Goal: Task Accomplishment & Management: Use online tool/utility

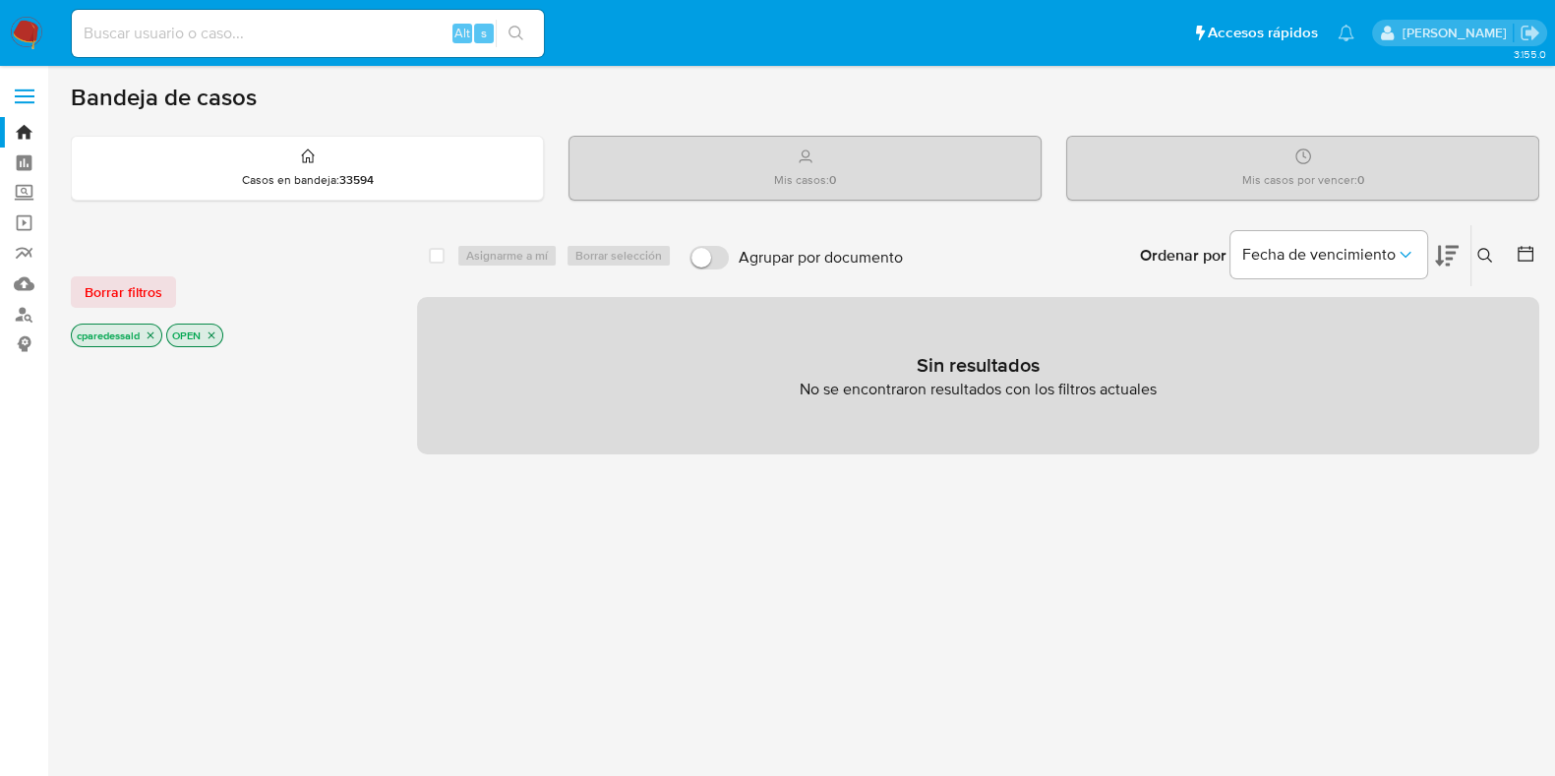
click at [364, 50] on div "Alt s" at bounding box center [308, 33] width 472 height 47
click at [344, 31] on input at bounding box center [308, 34] width 472 height 26
paste input "bTHk9WwwsKZzJX0eZaFW3pAu"
type input "bTHk9WwwsKZzJX0eZaFW3pAu"
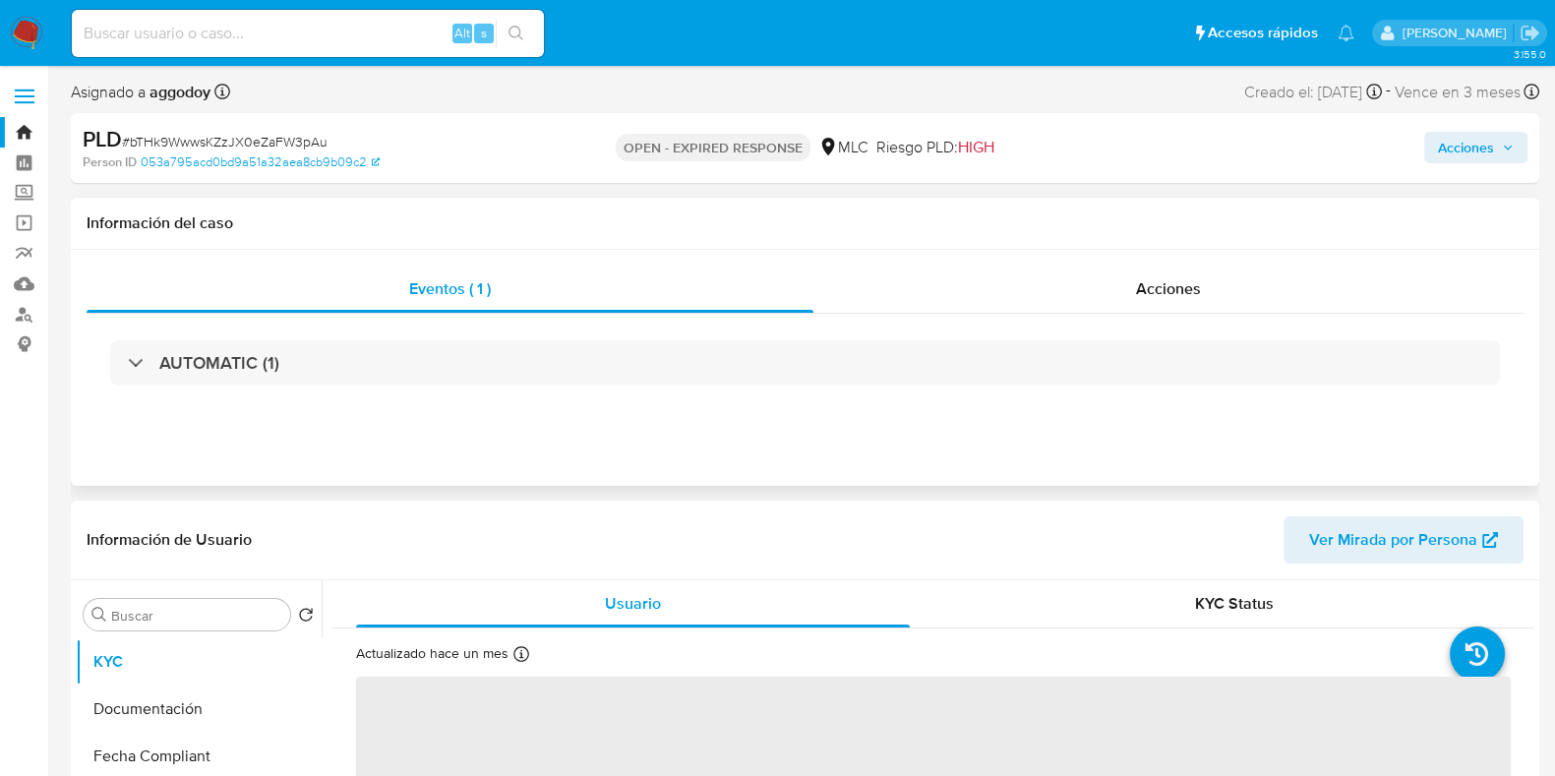
click at [494, 386] on div "AUTOMATIC (1)" at bounding box center [805, 363] width 1437 height 98
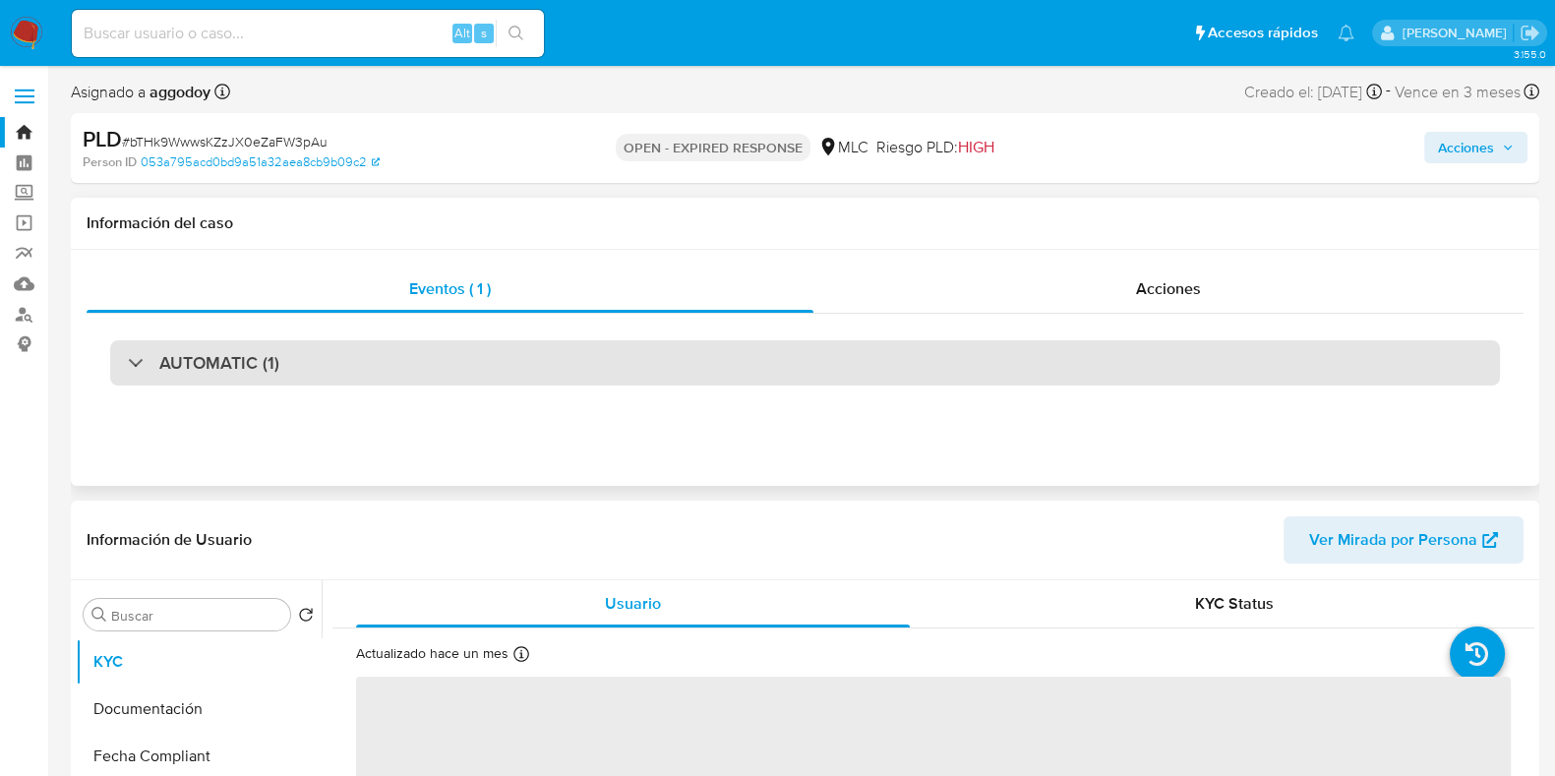
click at [485, 360] on div "AUTOMATIC (1)" at bounding box center [805, 362] width 1390 height 45
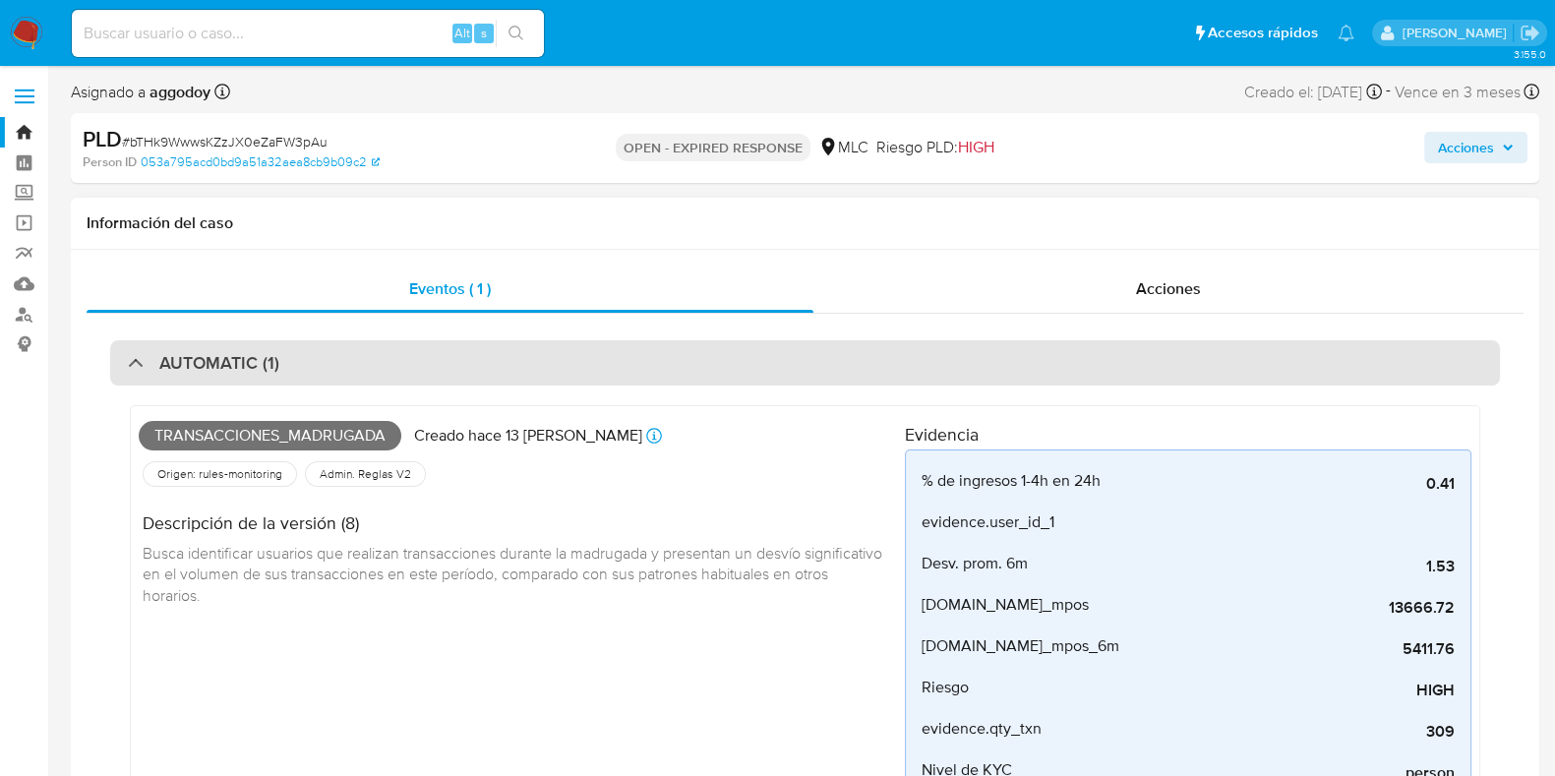
select select "10"
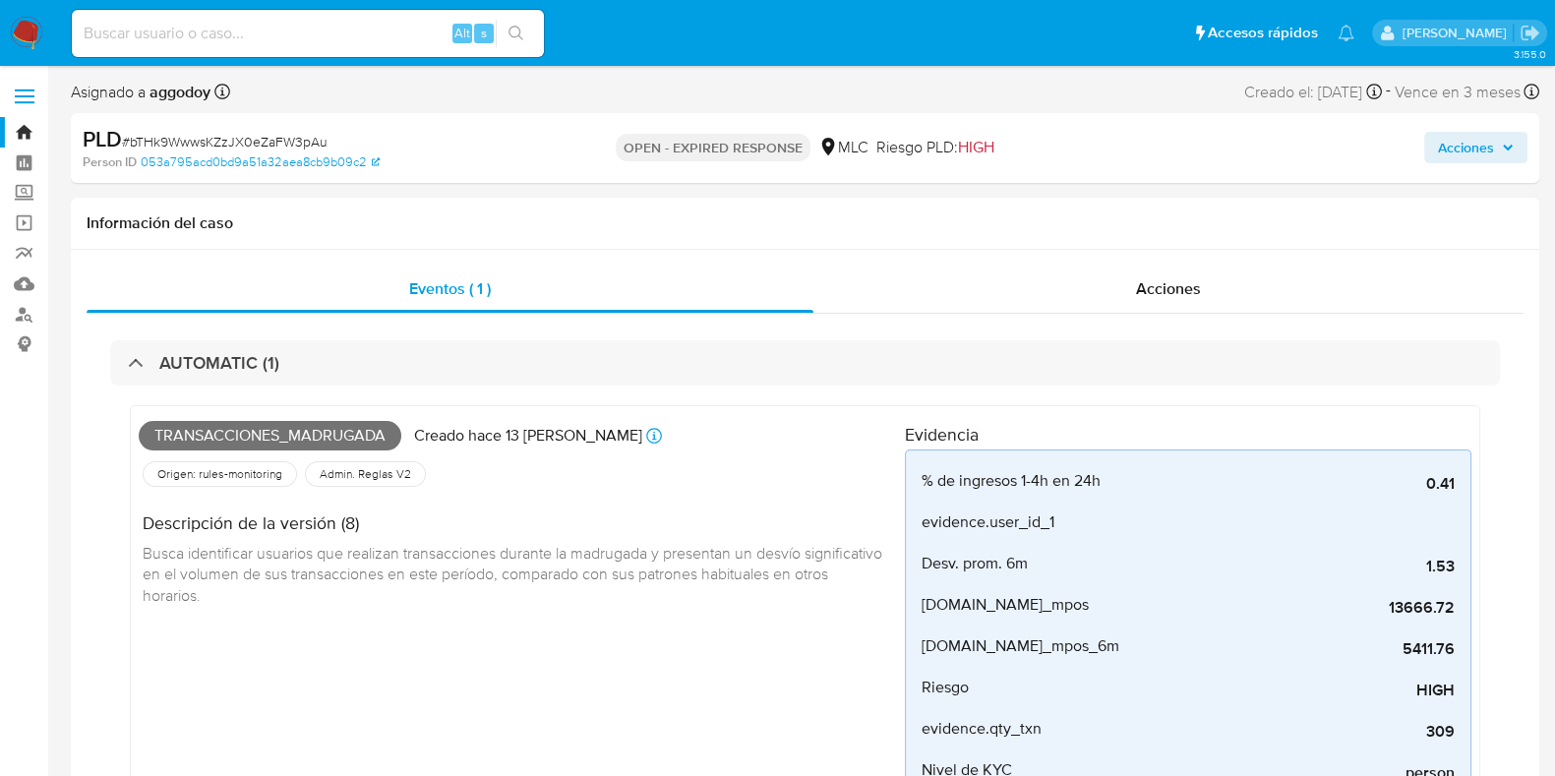
click at [242, 47] on div "Alt s" at bounding box center [308, 33] width 472 height 47
click at [226, 35] on input at bounding box center [308, 34] width 472 height 26
paste input "r8d9JtBZ49k7Cjp3MoraamIS"
type input "r8d9JtBZ49k7Cjp3MoraamIS"
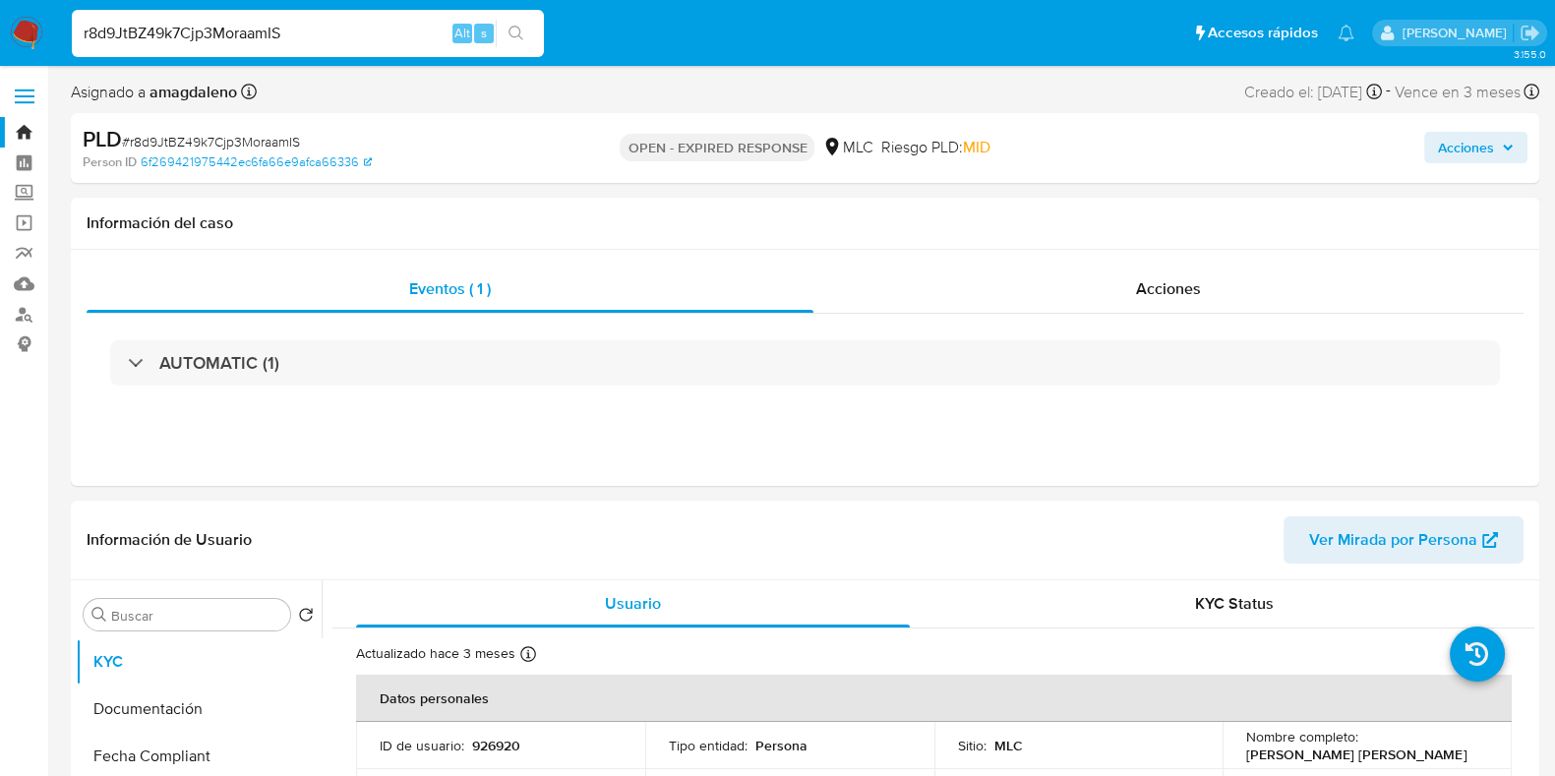
select select "10"
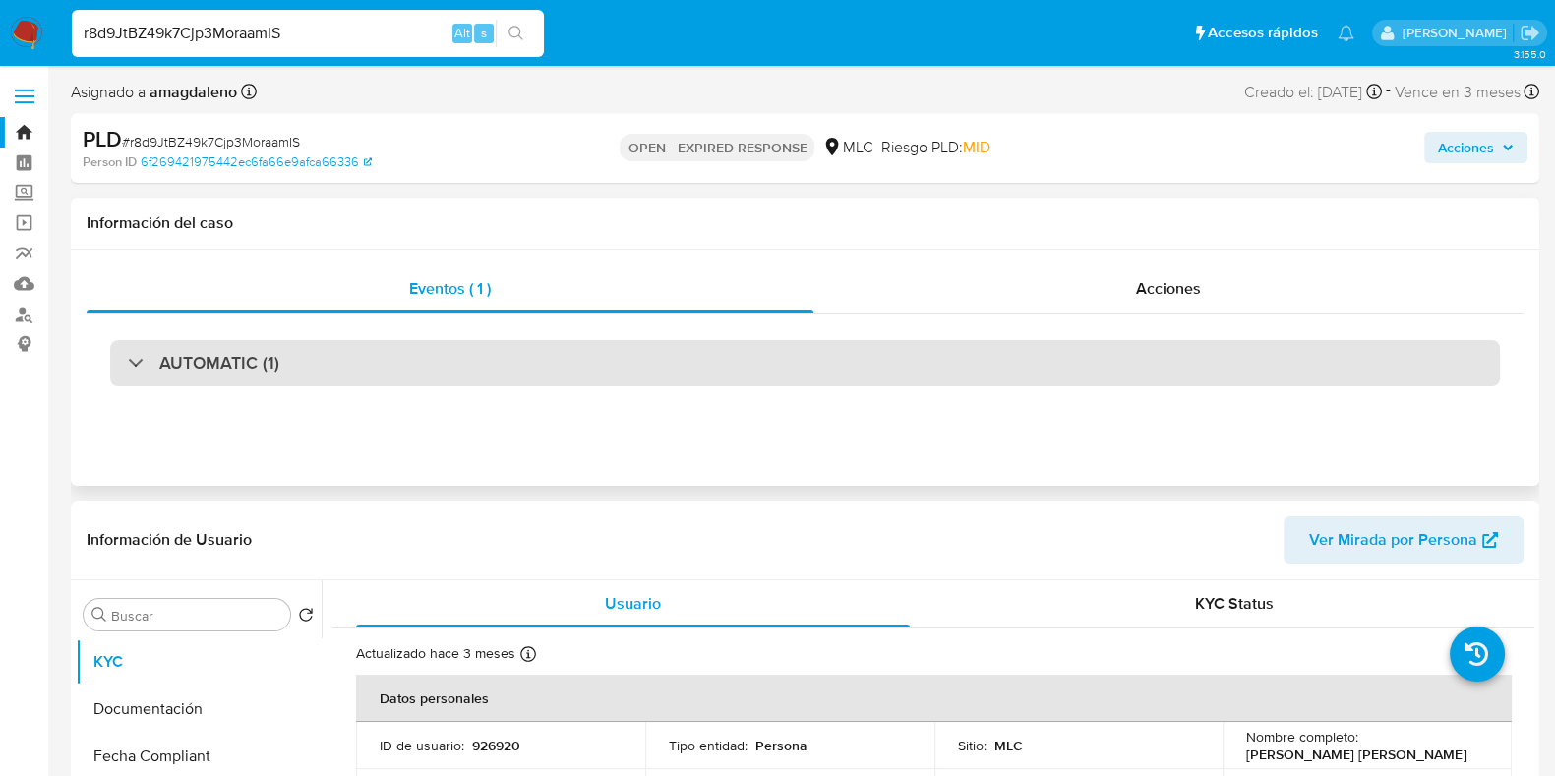
click at [846, 374] on div "AUTOMATIC (1)" at bounding box center [805, 362] width 1390 height 45
